Goal: Task Accomplishment & Management: Manage account settings

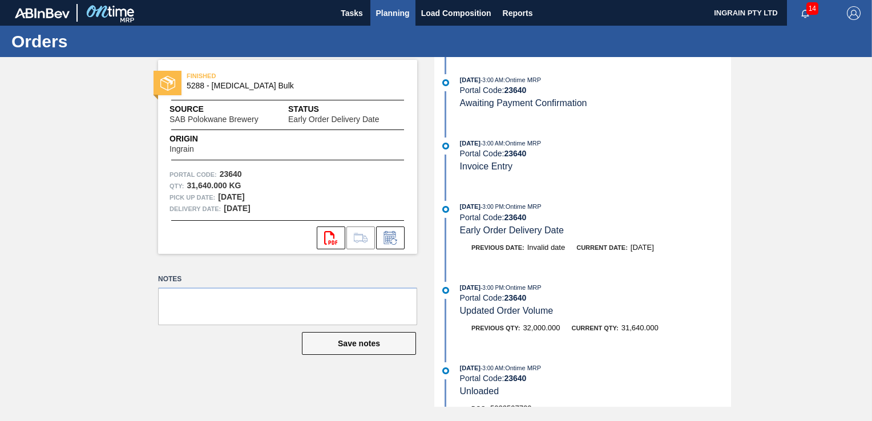
click at [393, 16] on span "Planning" at bounding box center [393, 13] width 34 height 14
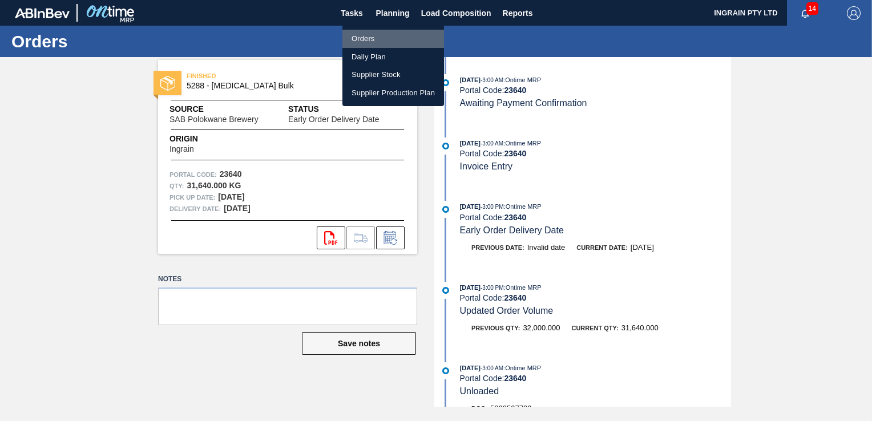
click at [375, 34] on li "Orders" at bounding box center [394, 39] width 102 height 18
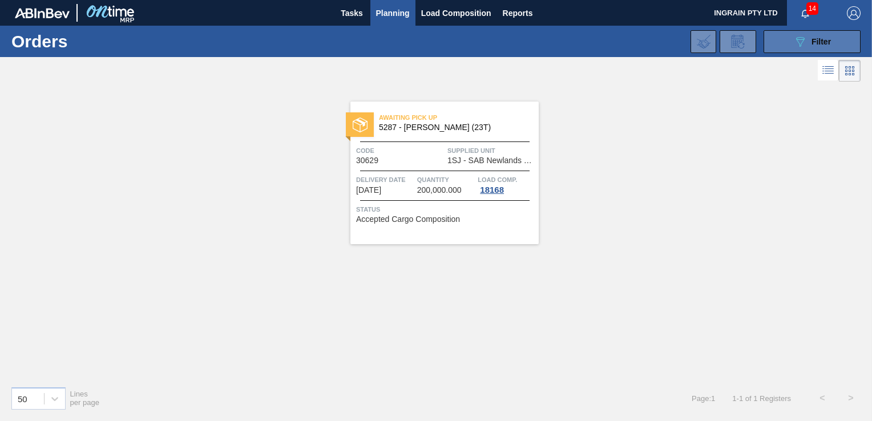
click at [804, 33] on button "089F7B8B-B2A5-4AFE-B5C0-19BA573D28AC Filter" at bounding box center [812, 41] width 97 height 23
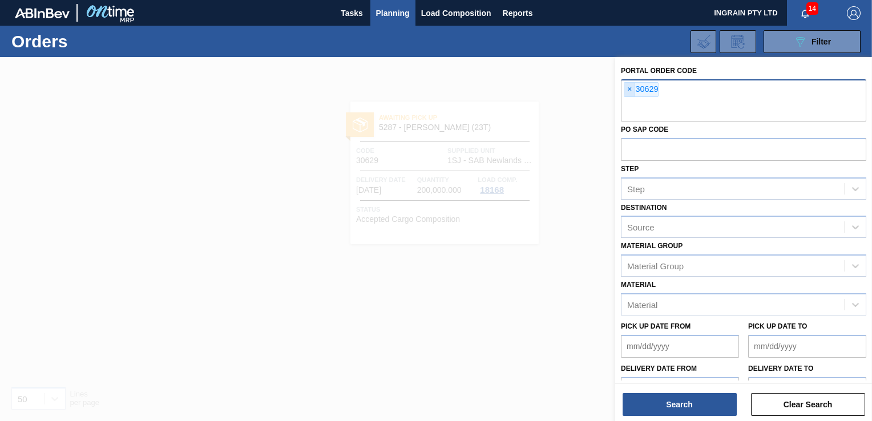
click at [628, 91] on span "×" at bounding box center [630, 90] width 11 height 14
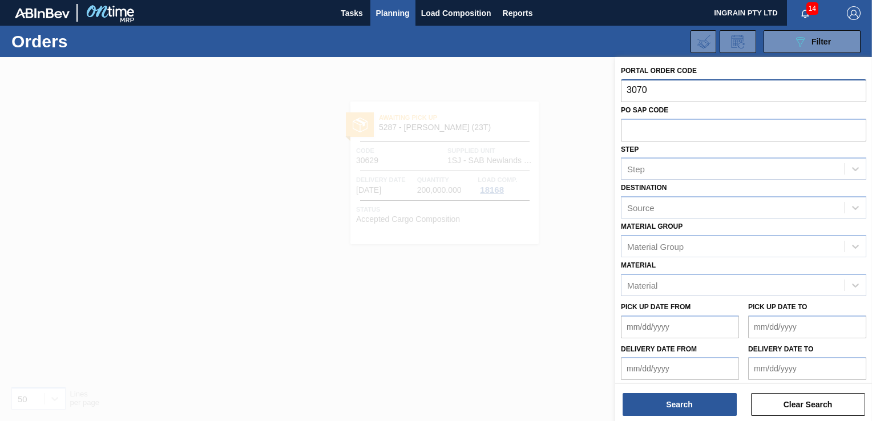
type input "30701"
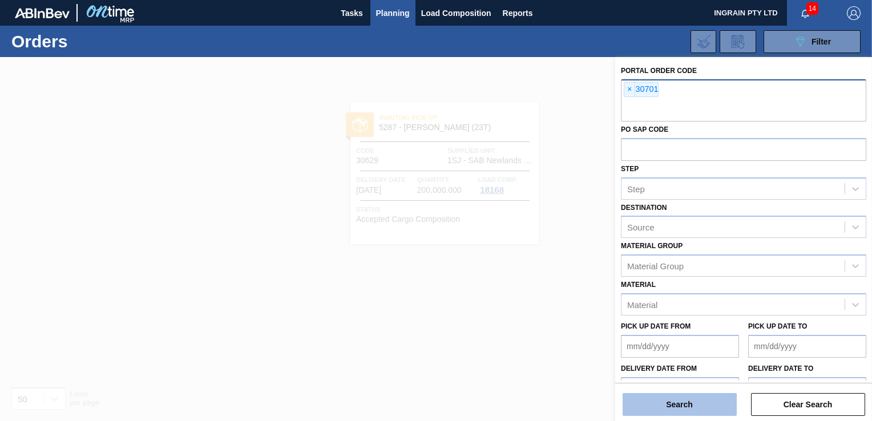
click at [667, 403] on button "Search" at bounding box center [680, 404] width 114 height 23
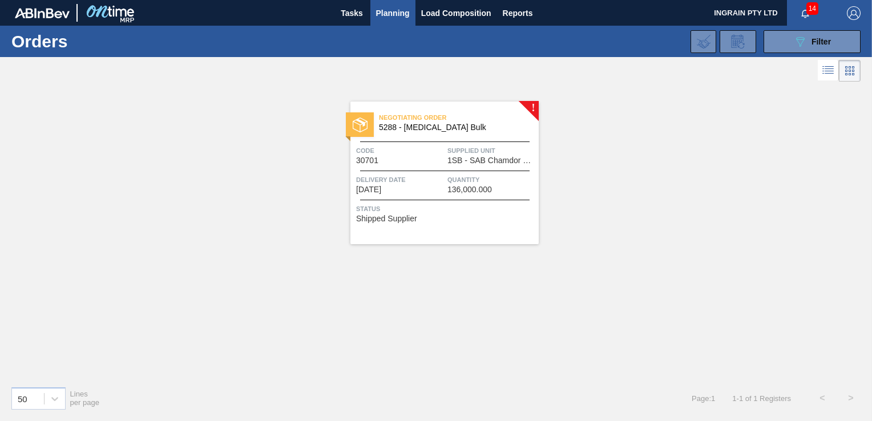
click at [508, 169] on div "Negotiating Order 5288 - [MEDICAL_DATA] Bulk Code 30701 Supplied Unit 1SB - SAB…" at bounding box center [445, 173] width 188 height 143
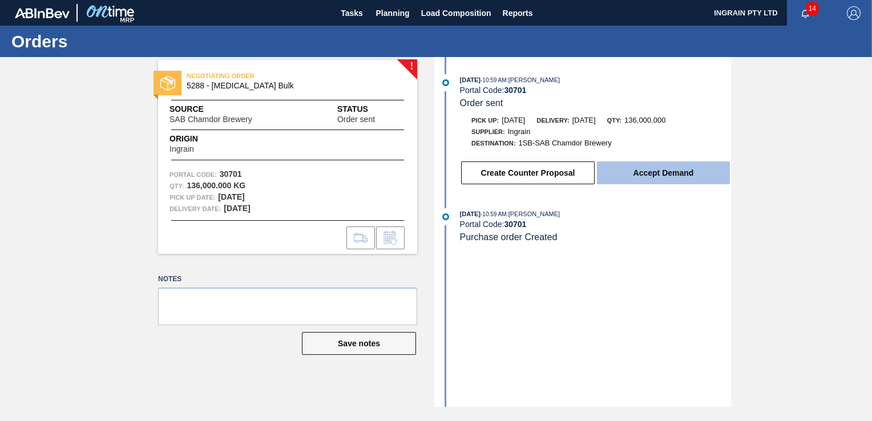
click at [651, 175] on button "Accept Demand" at bounding box center [663, 173] width 133 height 23
